Goal: Check status: Check status

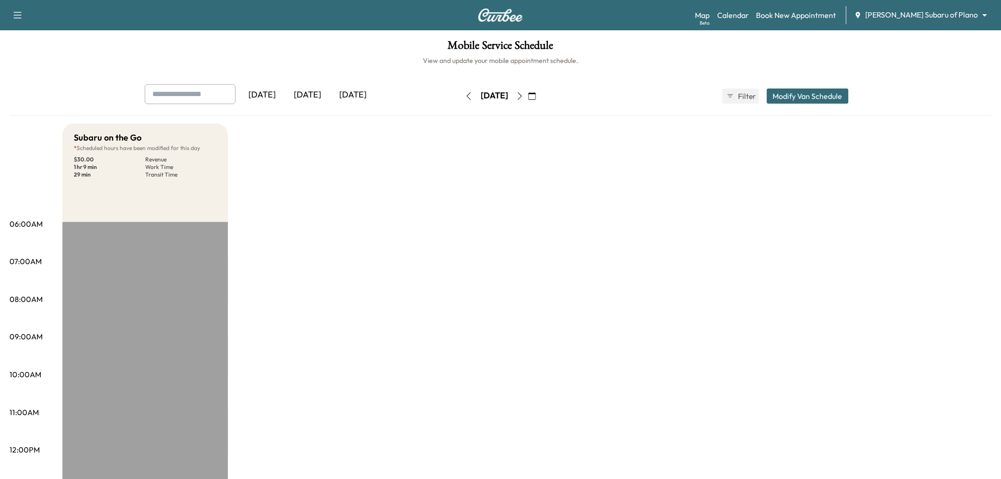
click at [209, 88] on input "text" at bounding box center [190, 94] width 91 height 20
type input "*"
click at [375, 162] on div "Subaru on the Go * Scheduled hours have been modified for this day $ 30.00 Reve…" at bounding box center [526, 477] width 929 height 709
click at [313, 98] on div "[DATE]" at bounding box center [307, 95] width 45 height 22
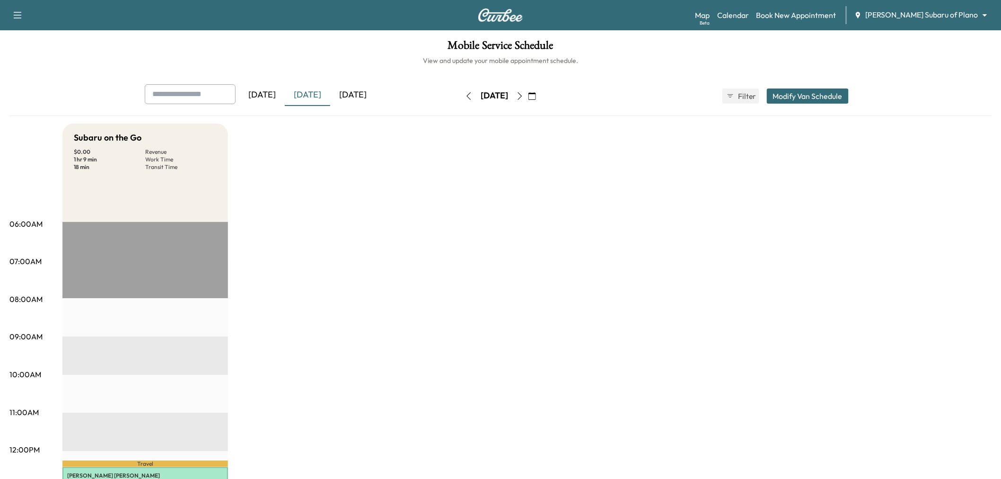
click at [524, 93] on icon "button" at bounding box center [520, 96] width 8 height 8
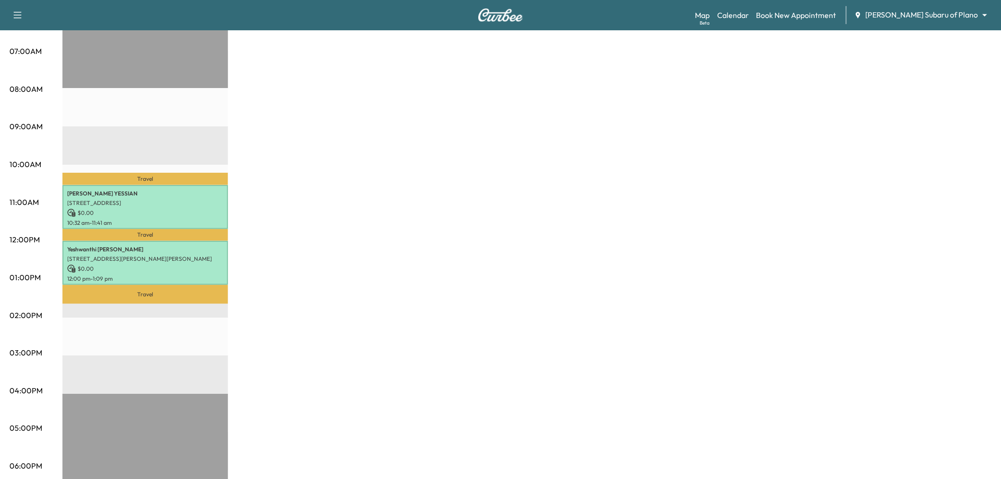
scroll to position [157, 0]
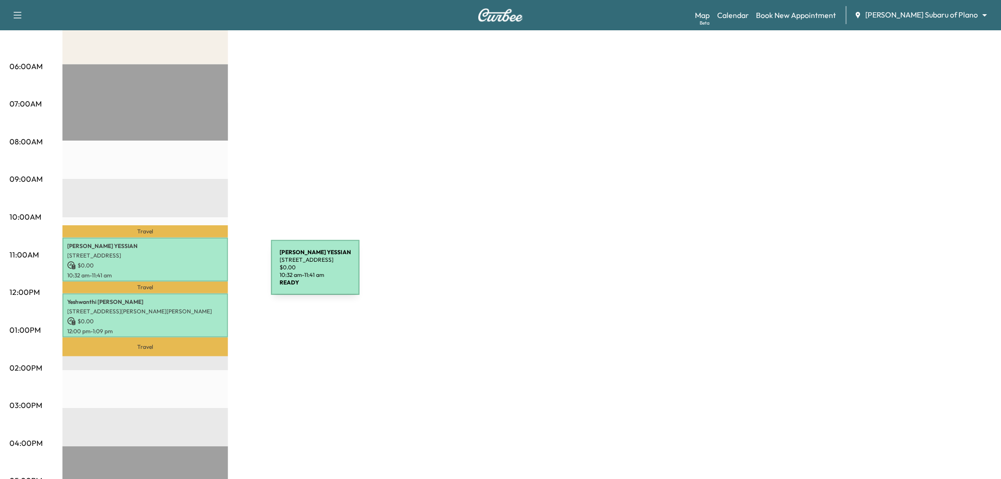
click at [194, 271] on p "10:32 am - 11:41 am" at bounding box center [145, 275] width 156 height 8
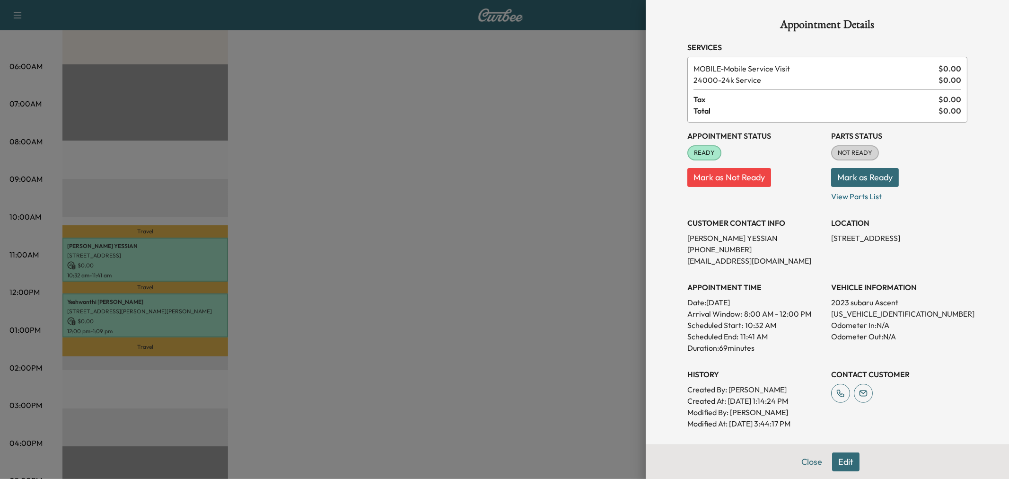
click at [405, 313] on div at bounding box center [504, 239] width 1009 height 479
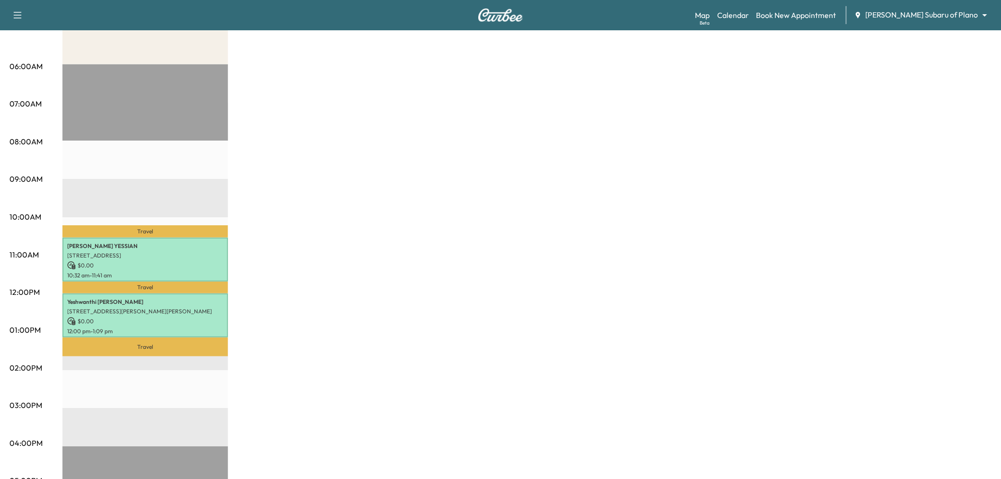
click at [107, 293] on div "[PERSON_NAME] [STREET_ADDRESS][PERSON_NAME][PERSON_NAME] $ 0.00 12:00 pm - 1:09…" at bounding box center [145, 315] width 166 height 44
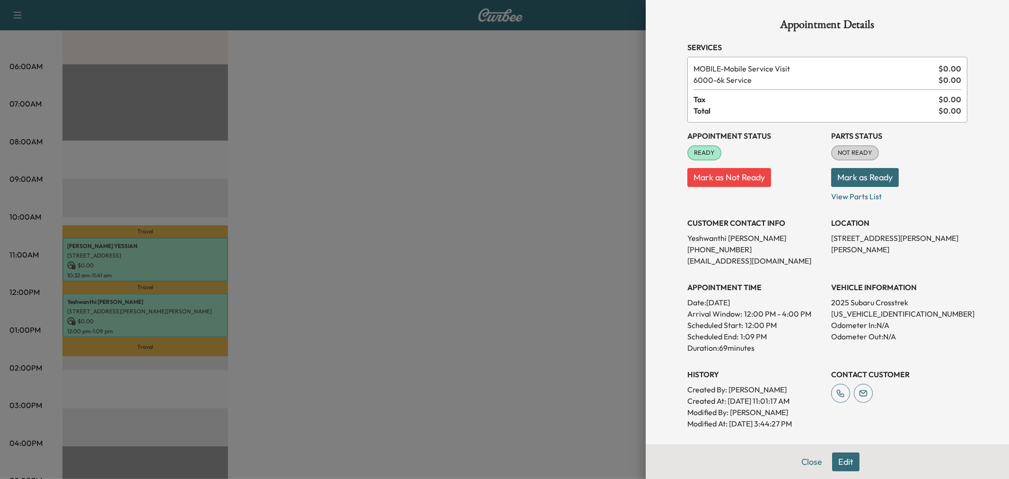
click at [457, 329] on div at bounding box center [504, 239] width 1009 height 479
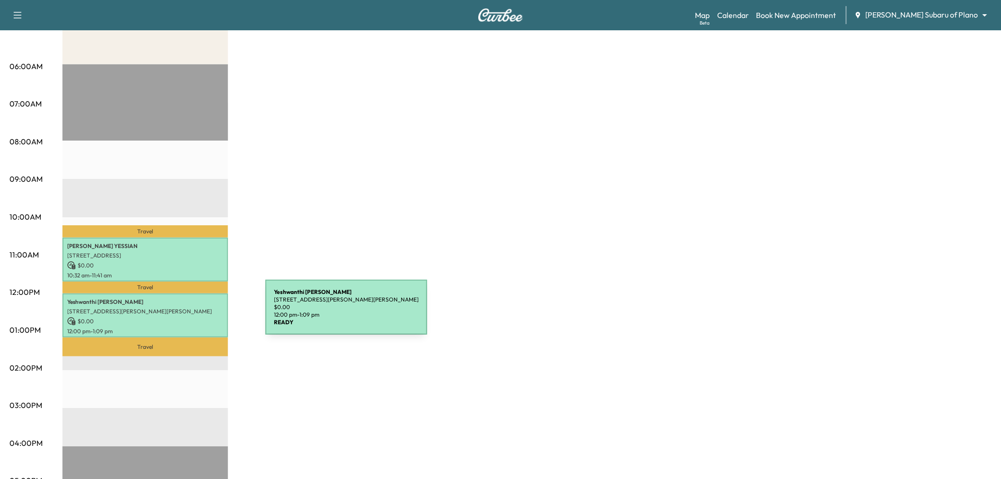
click at [190, 310] on p "[STREET_ADDRESS][PERSON_NAME][PERSON_NAME]" at bounding box center [145, 311] width 156 height 8
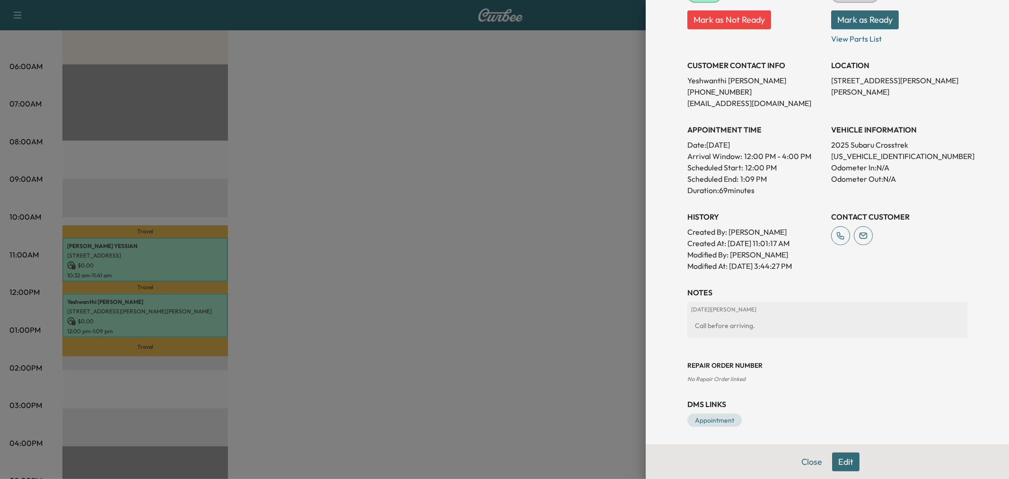
click at [573, 348] on div at bounding box center [504, 239] width 1009 height 479
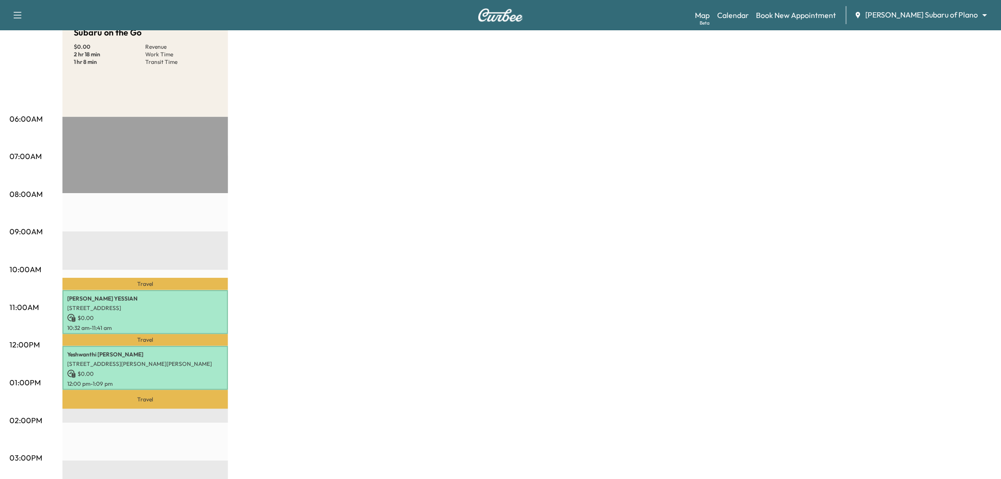
scroll to position [52, 0]
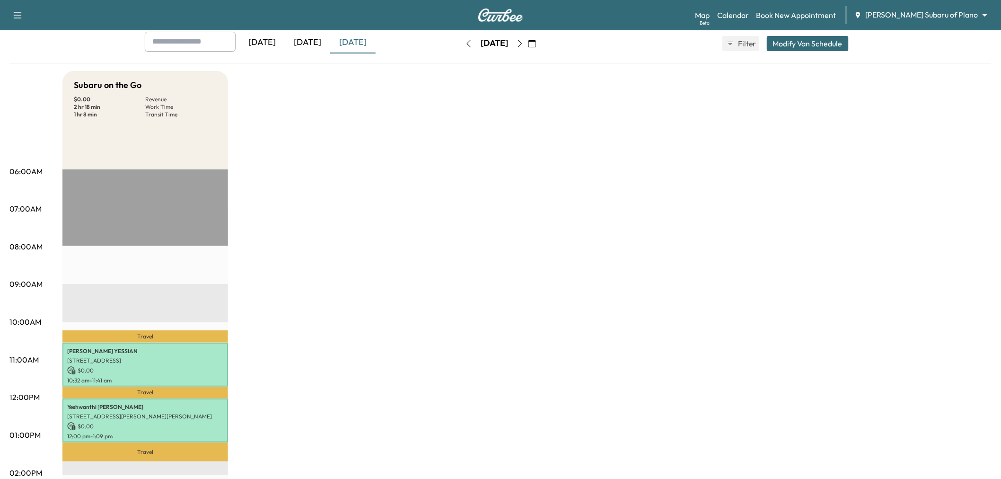
click at [166, 40] on input "text" at bounding box center [190, 42] width 91 height 20
type input "***"
